Goal: Navigation & Orientation: Find specific page/section

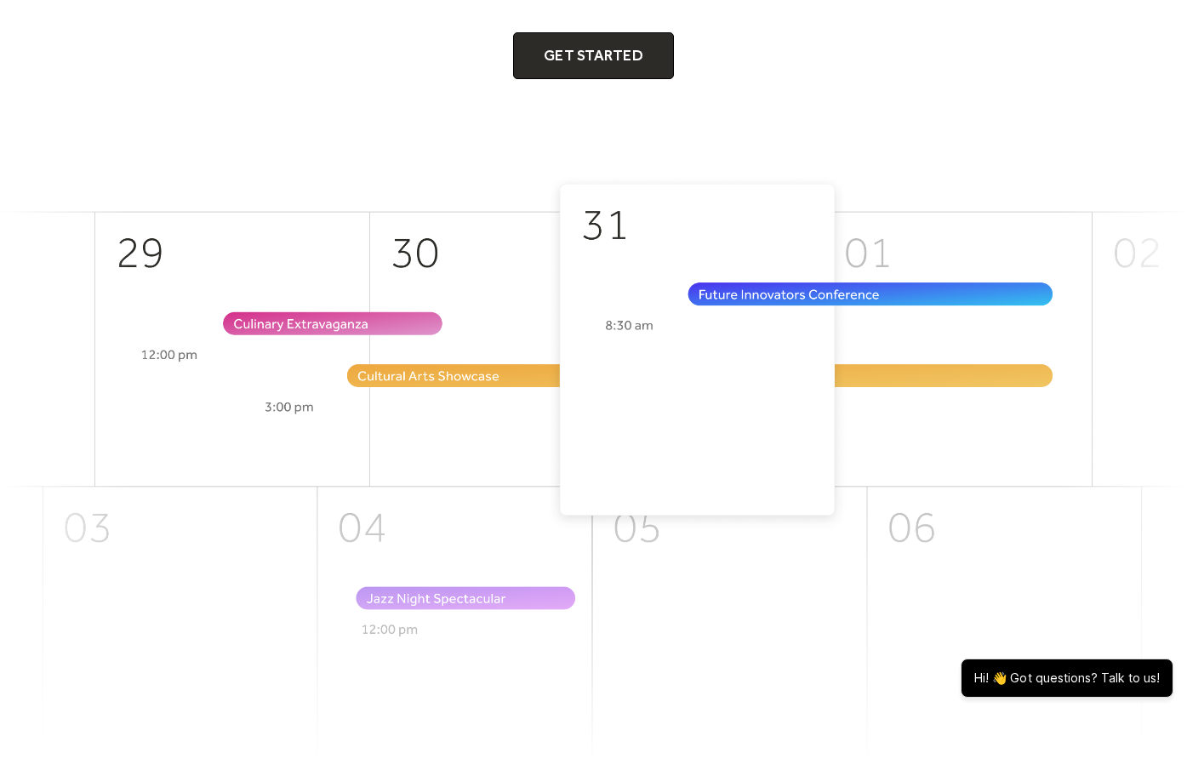
scroll to position [493, 0]
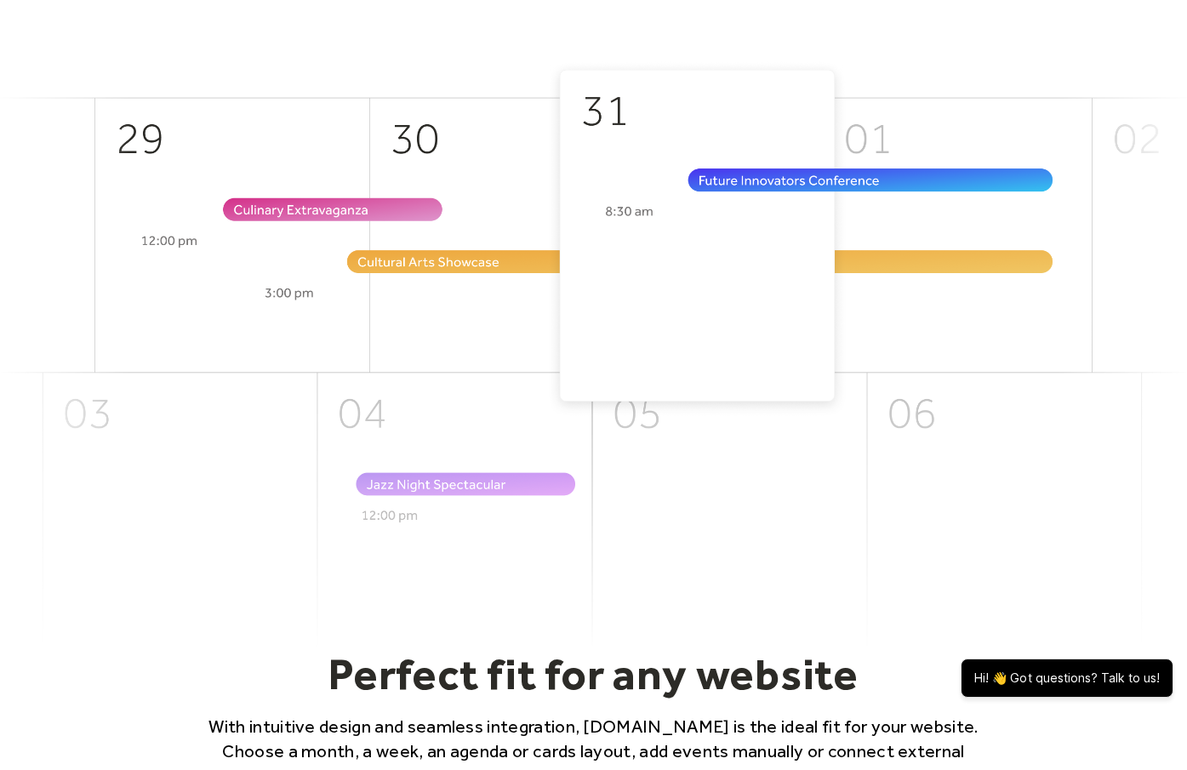
click at [626, 211] on img at bounding box center [593, 353] width 1187 height 587
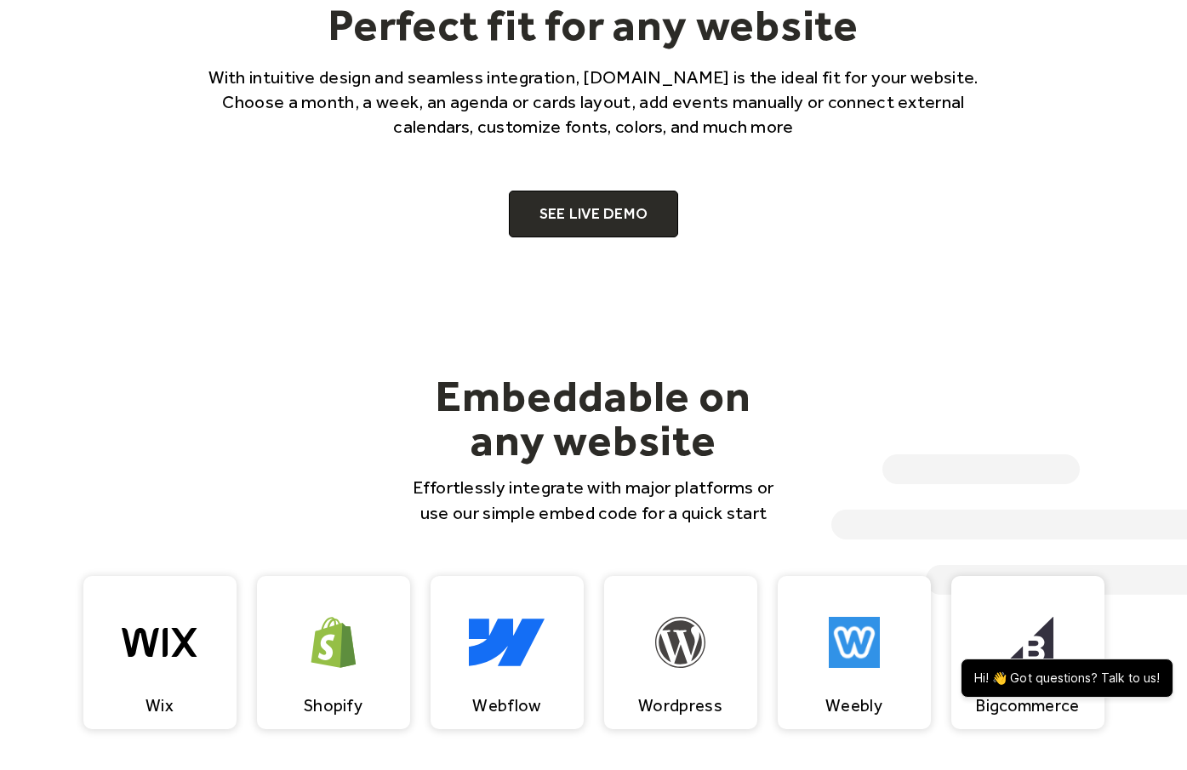
scroll to position [1161, 0]
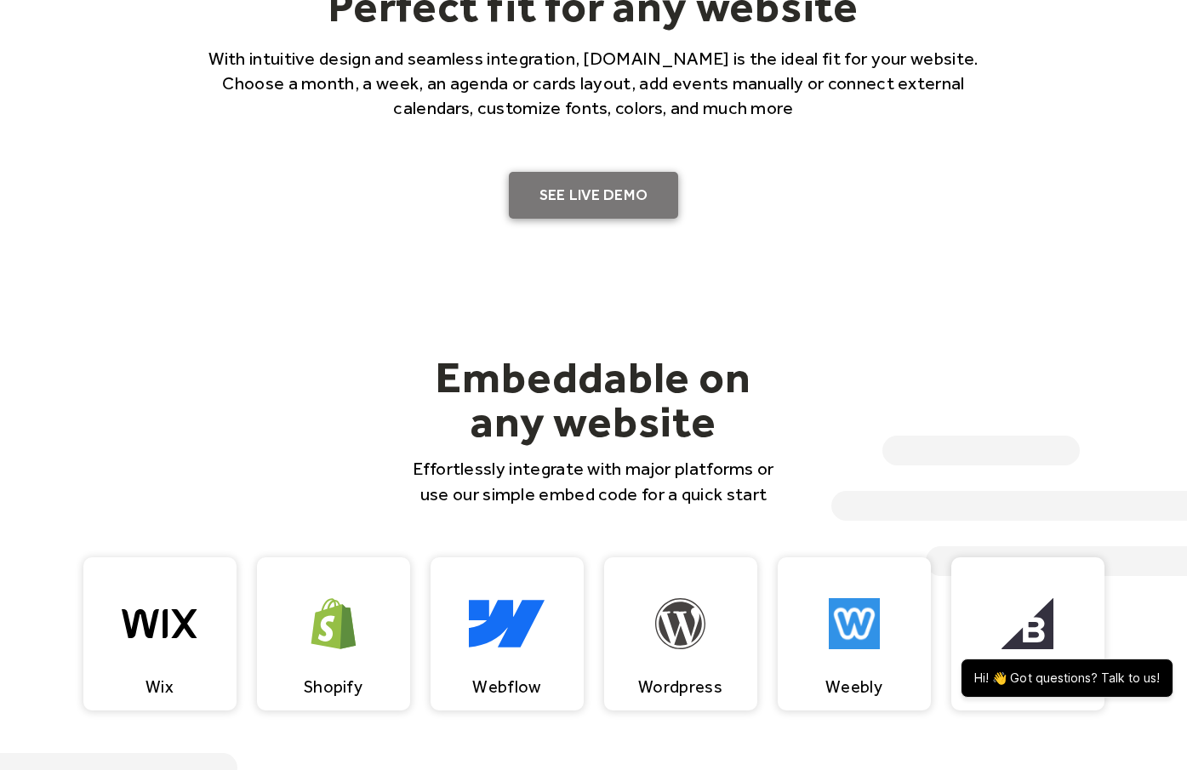
click at [619, 180] on link "SEE LIVE DEMO" at bounding box center [594, 196] width 170 height 48
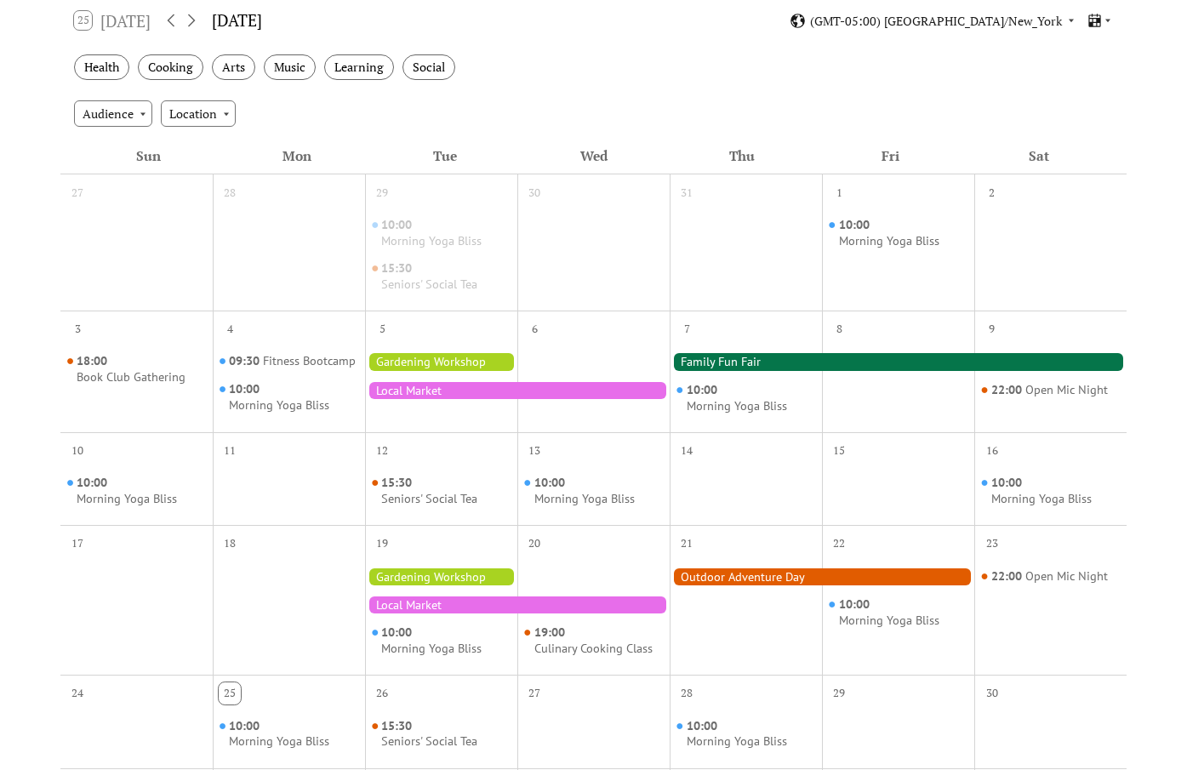
scroll to position [341, 0]
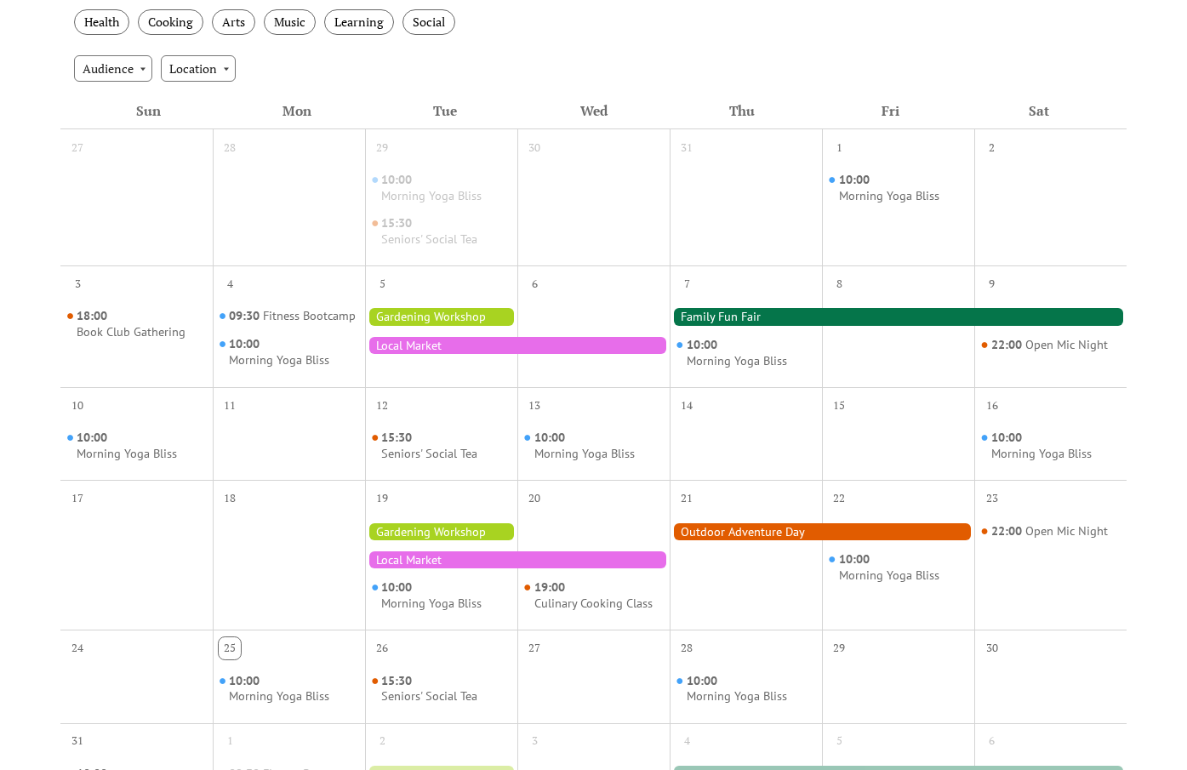
click at [600, 312] on div at bounding box center [593, 316] width 152 height 17
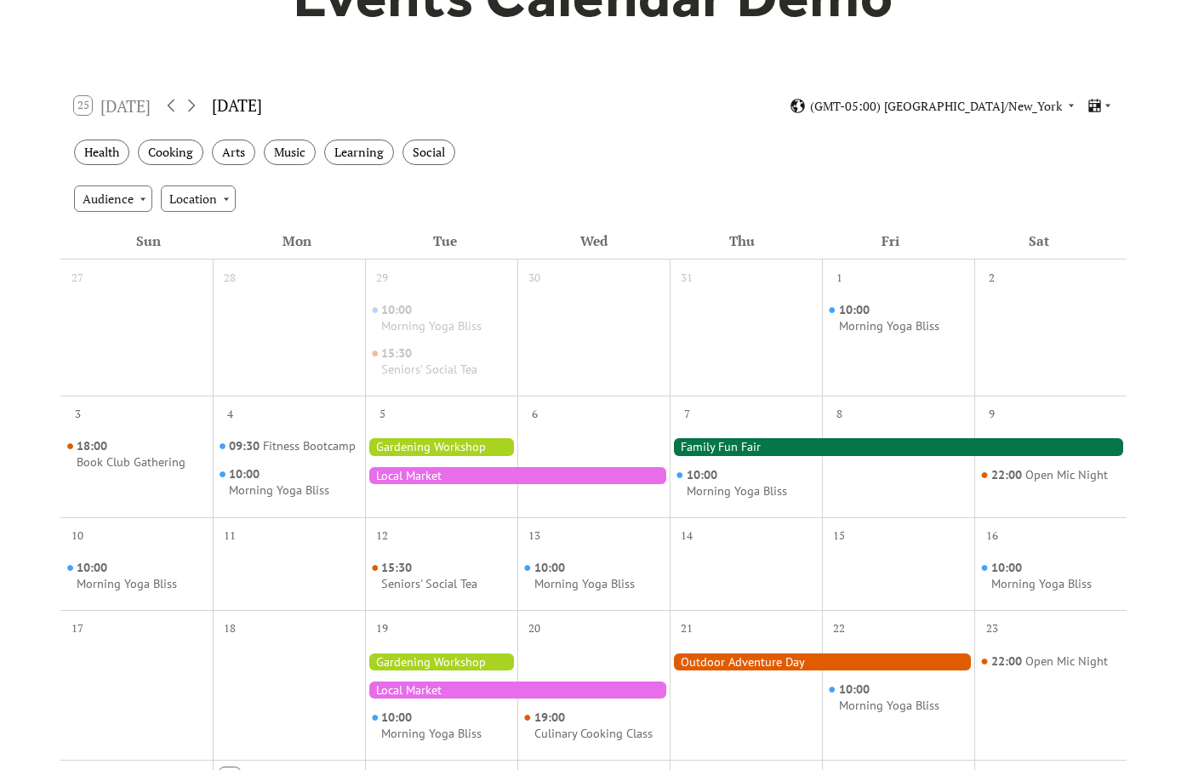
scroll to position [206, 0]
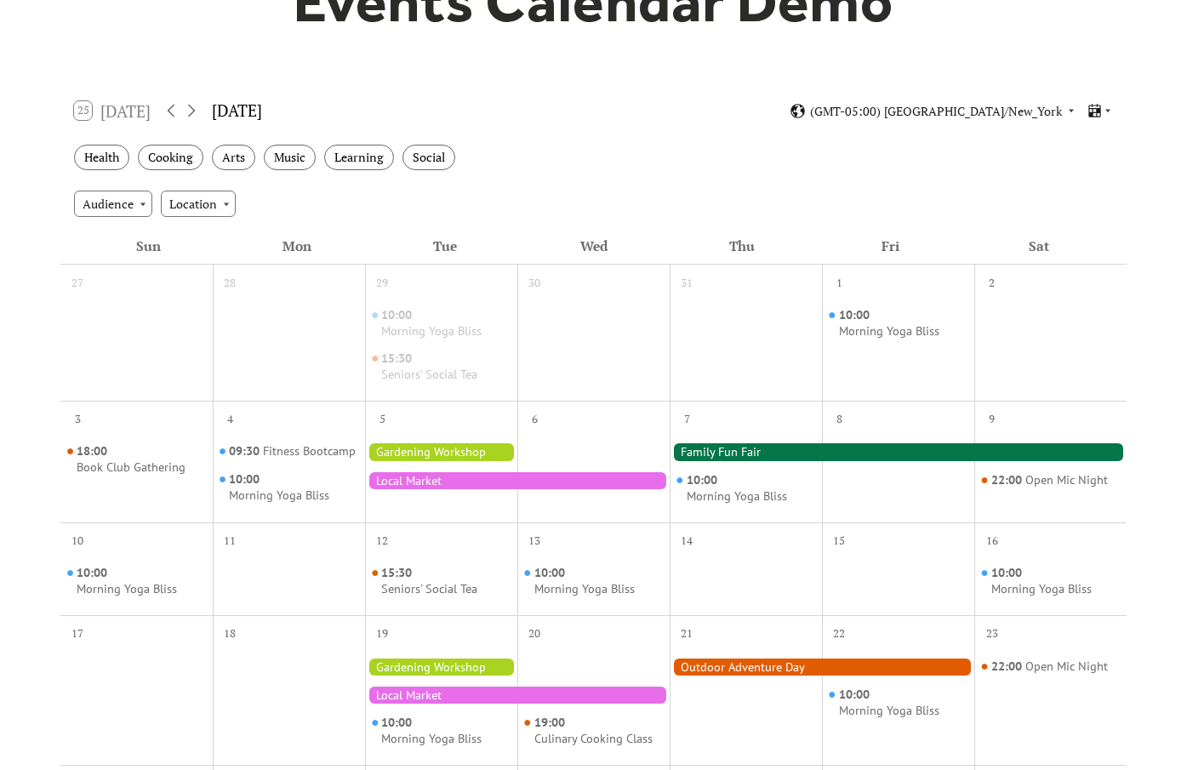
click at [436, 342] on div "10:00 Morning Yoga Bliss 15:30 Seniors' Social Tea" at bounding box center [441, 345] width 152 height 96
click at [283, 580] on div at bounding box center [289, 582] width 152 height 54
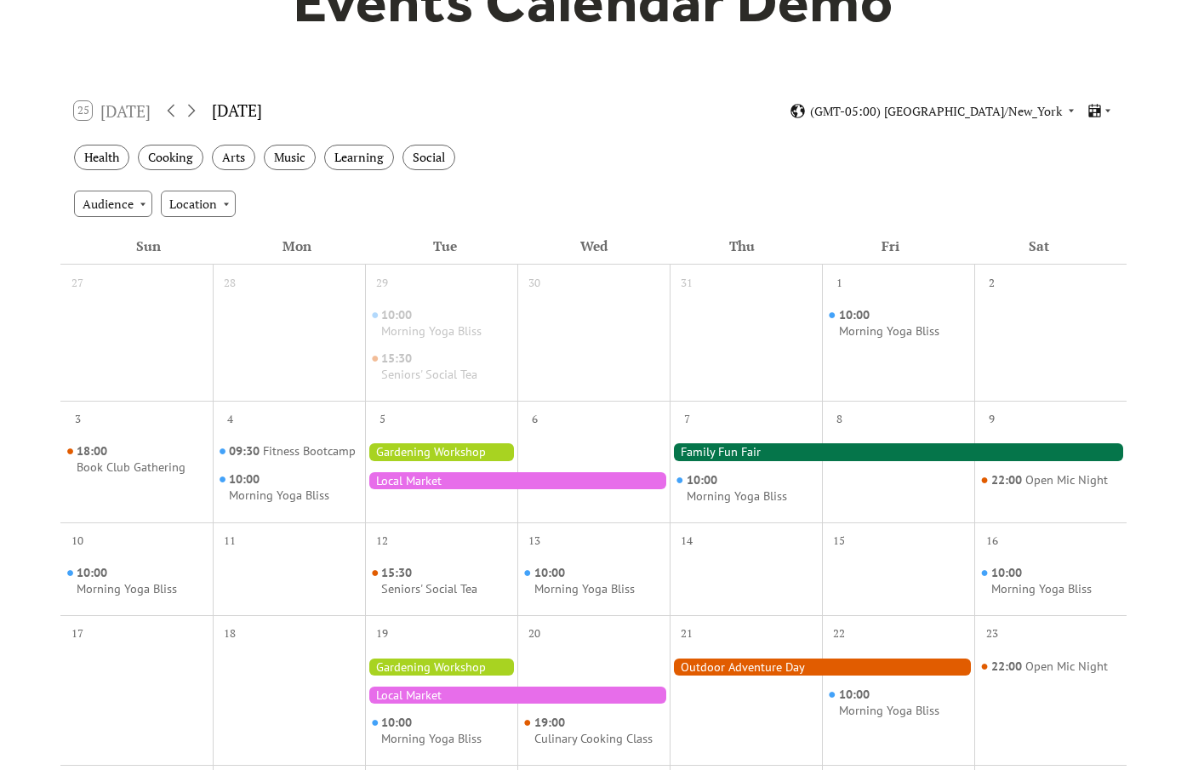
click at [459, 452] on div at bounding box center [441, 451] width 152 height 17
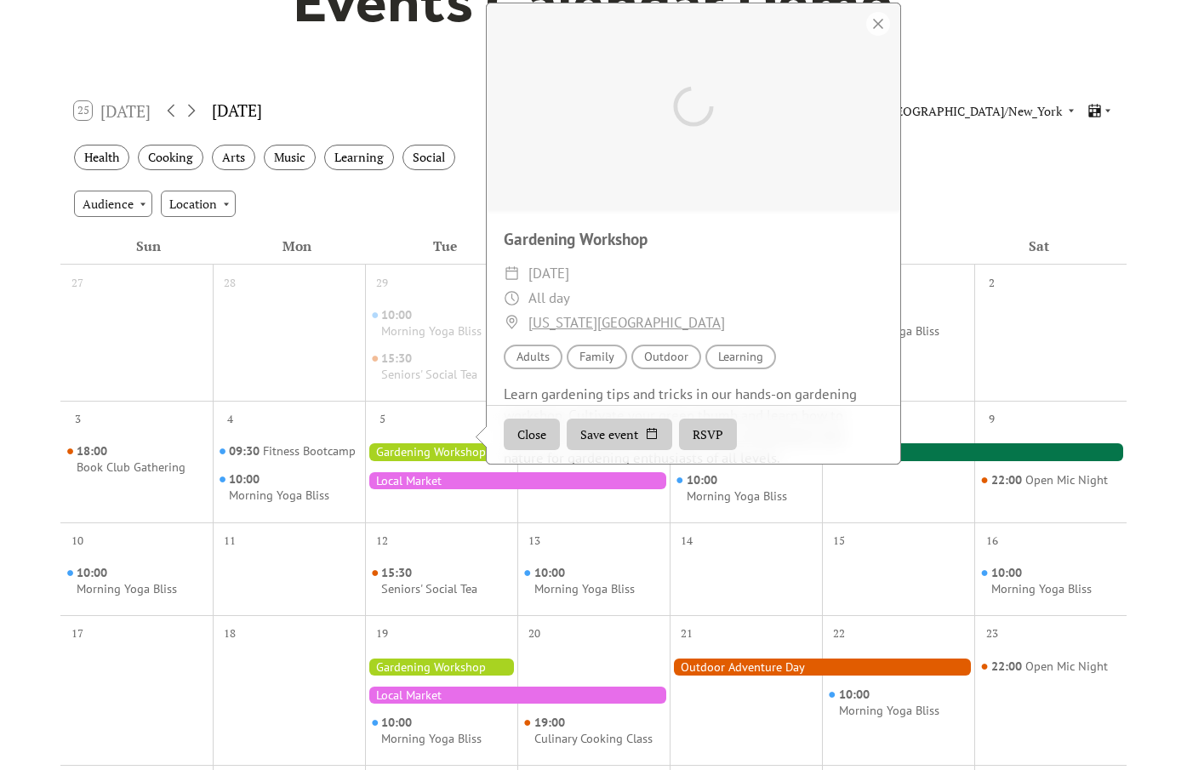
click at [459, 452] on div at bounding box center [441, 451] width 152 height 17
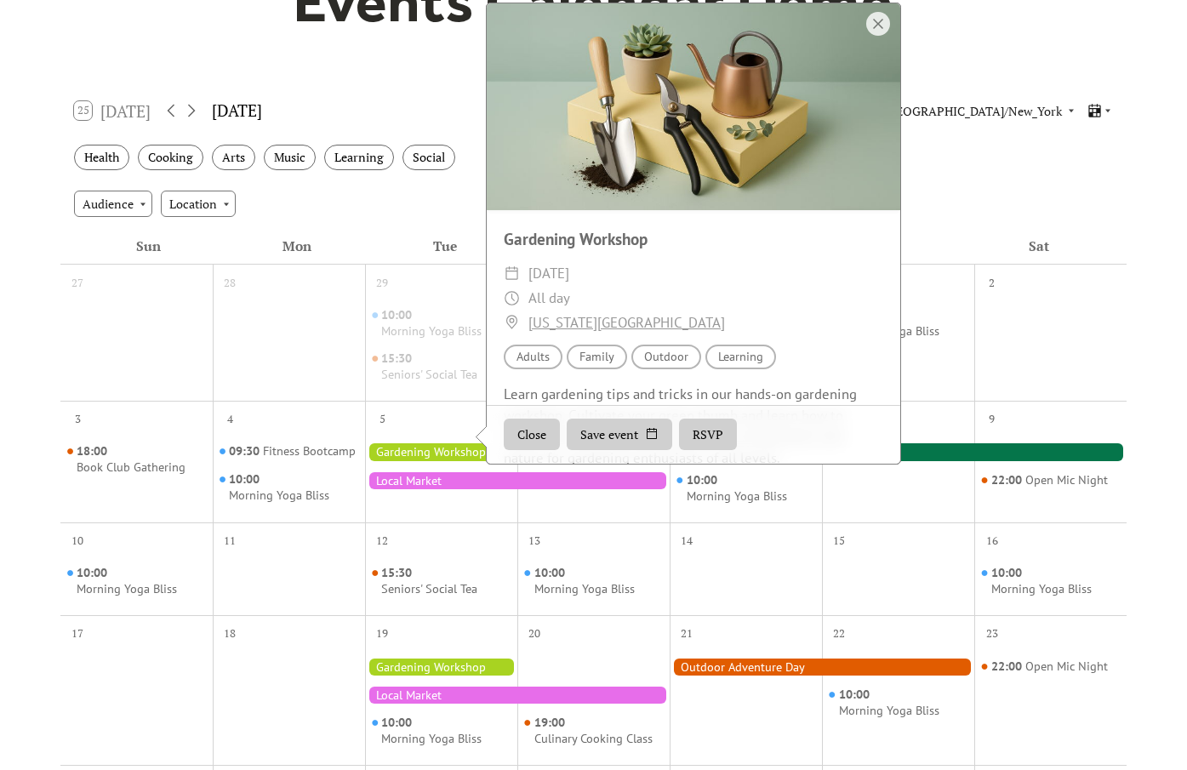
click at [442, 483] on div at bounding box center [517, 480] width 305 height 17
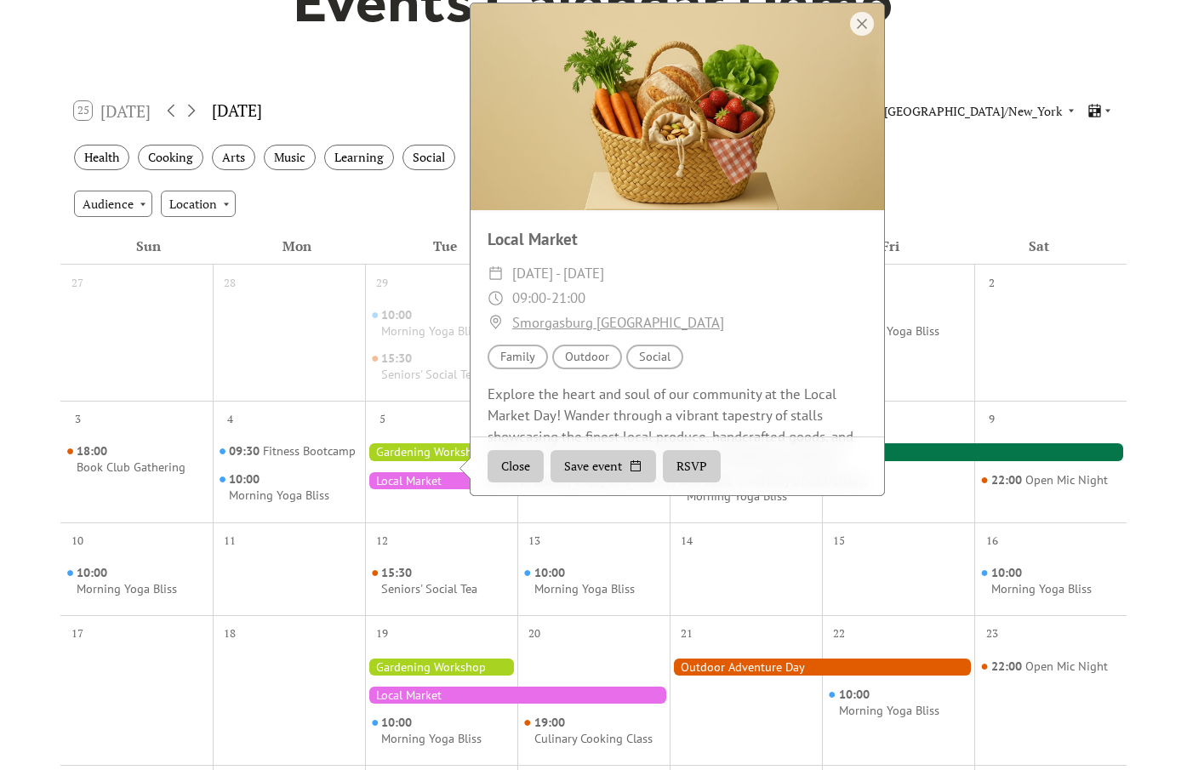
scroll to position [0, 0]
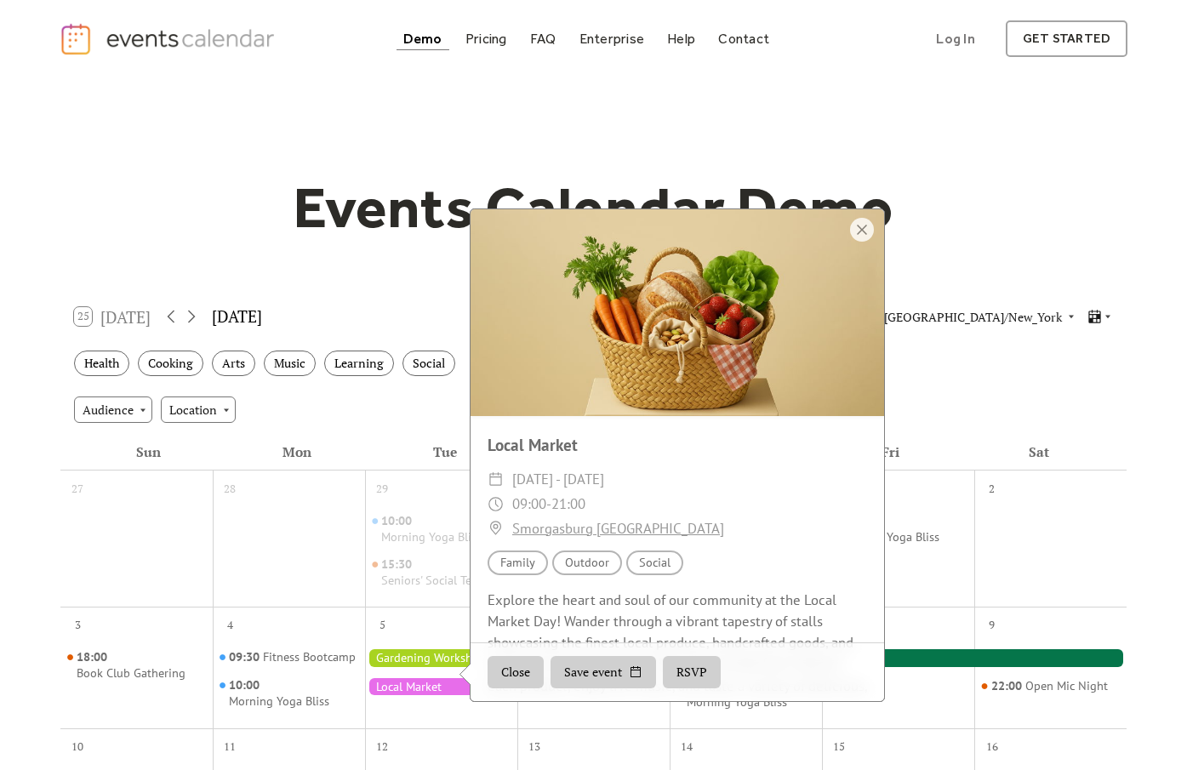
click at [712, 94] on div "Events Calendar Demo Loading the Events Calendar..." at bounding box center [594, 726] width 1069 height 1298
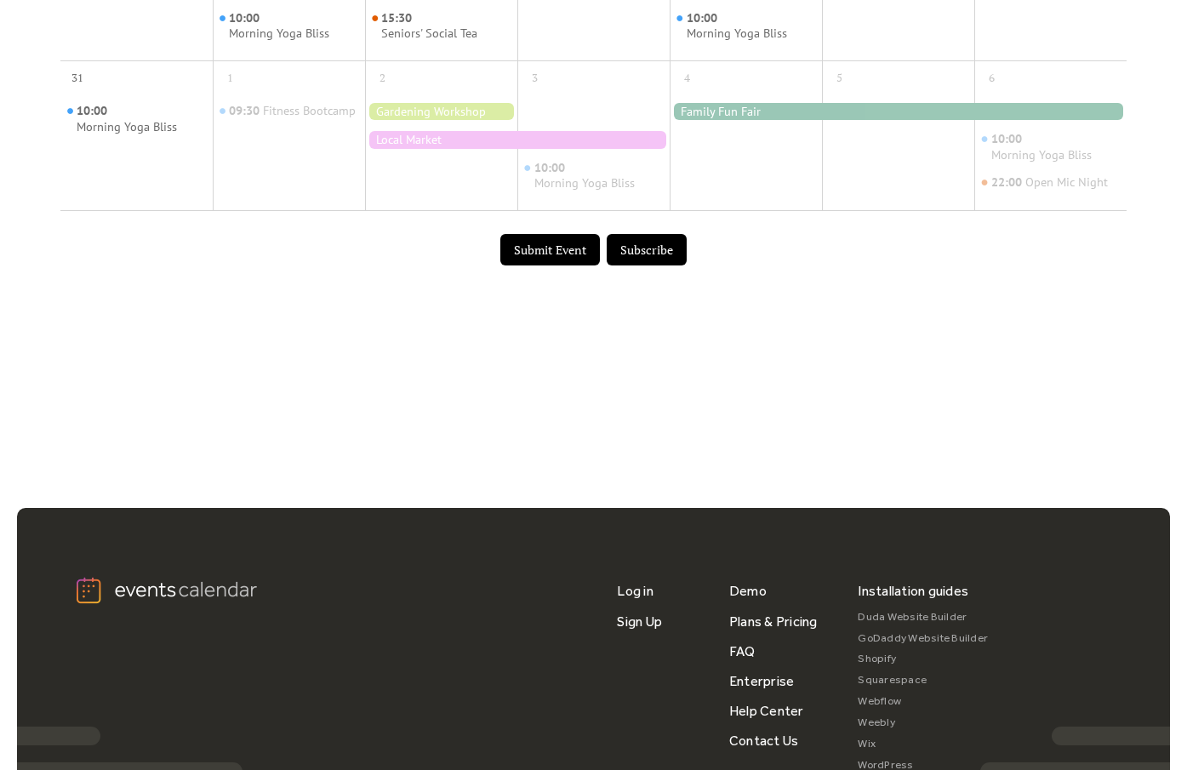
scroll to position [947, 0]
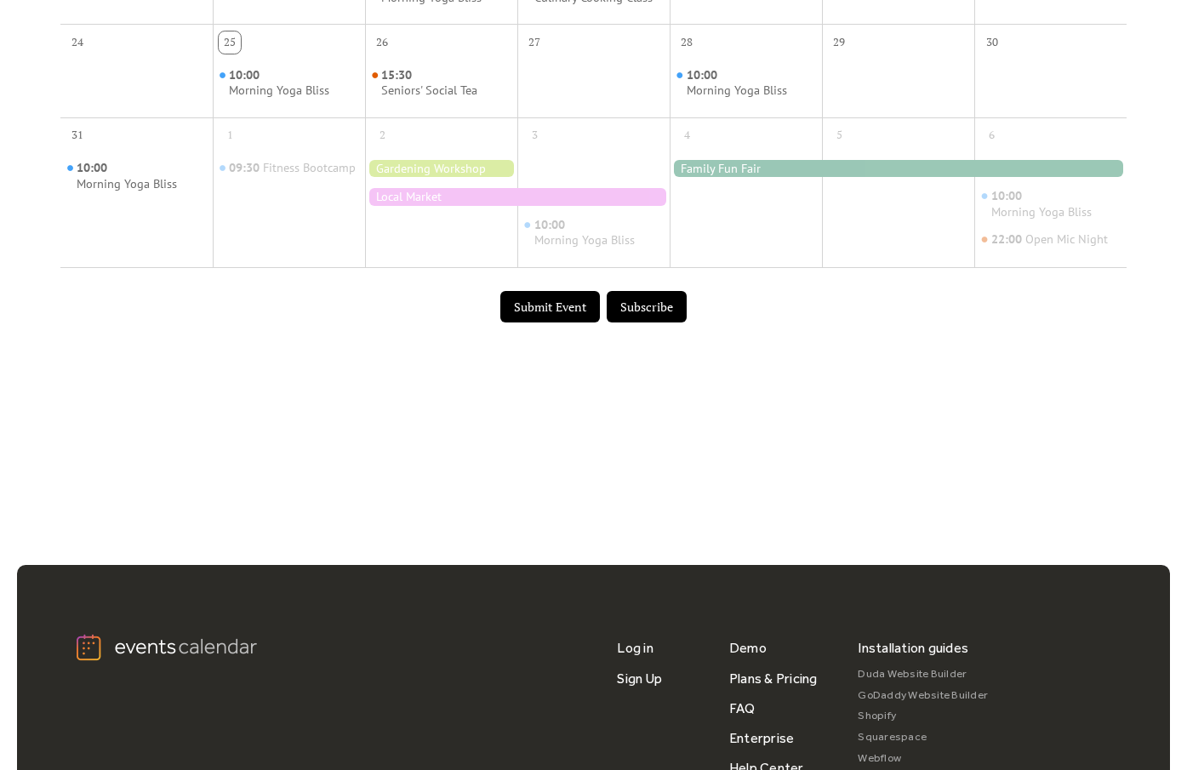
drag, startPoint x: 653, startPoint y: 315, endPoint x: 835, endPoint y: 298, distance: 182.9
click at [835, 298] on div "Submit Event Subscribe" at bounding box center [593, 307] width 1067 height 54
